Goal: Find specific page/section

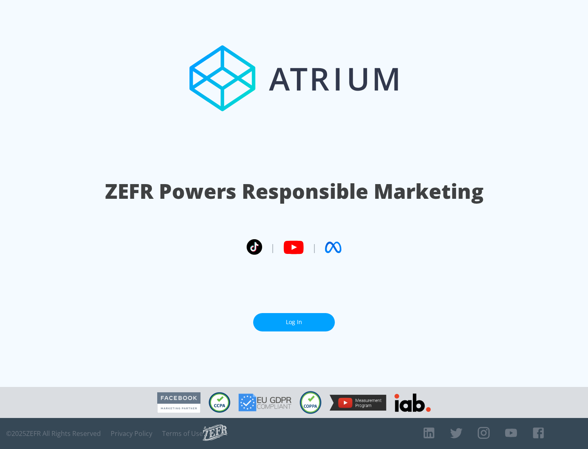
click at [294, 319] on link "Log In" at bounding box center [294, 322] width 82 height 18
